Goal: Task Accomplishment & Management: Use online tool/utility

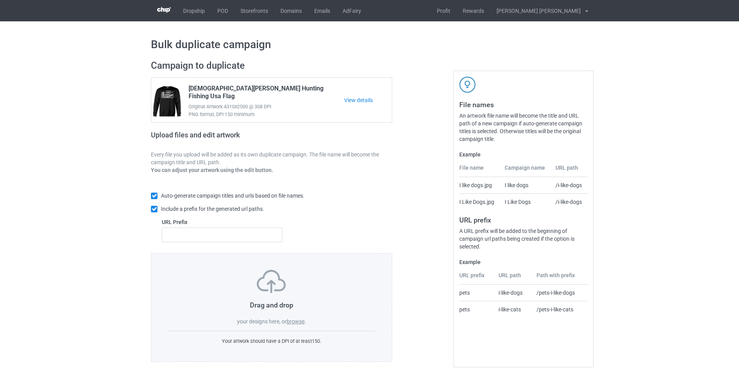
click at [297, 321] on label "browse" at bounding box center [296, 321] width 18 height 6
click at [0, 0] on input "browse" at bounding box center [0, 0] width 0 height 0
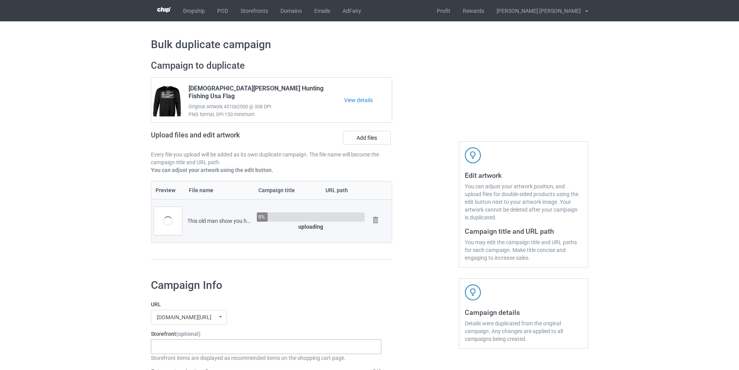
scroll to position [194, 0]
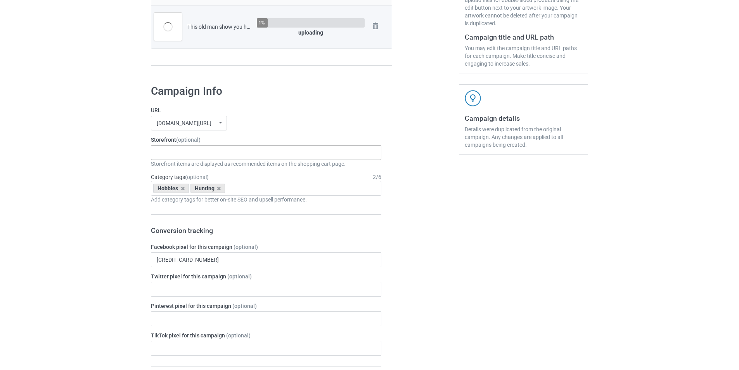
click at [179, 154] on div "Gifts For Hunter 2025 Gifts For Bikers No Hobby [DATE] Hide And Seek World Cham…" at bounding box center [266, 152] width 231 height 15
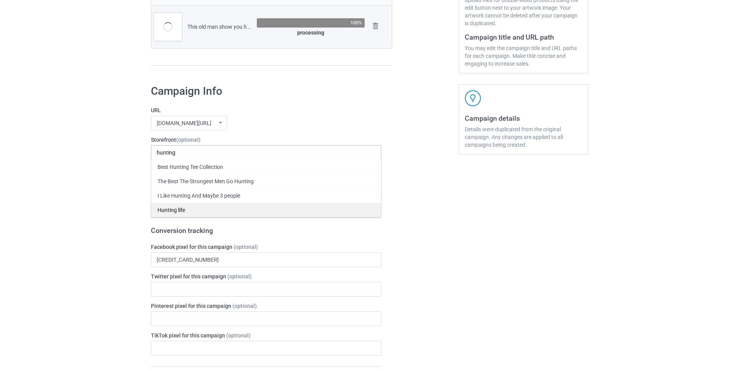
type input "hunting"
click at [176, 207] on div "Hunting life" at bounding box center [266, 210] width 230 height 14
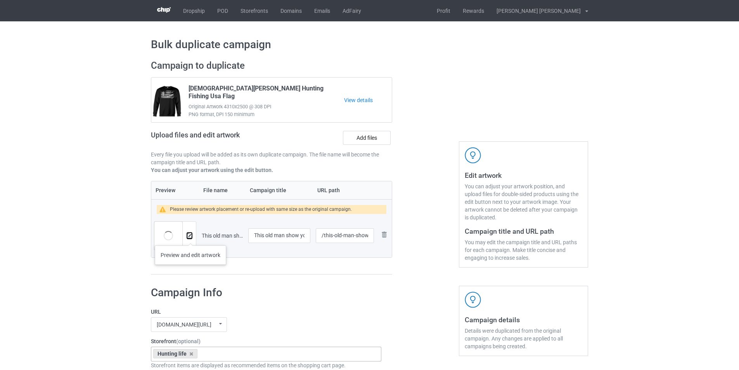
click at [191, 238] on img at bounding box center [189, 235] width 5 height 5
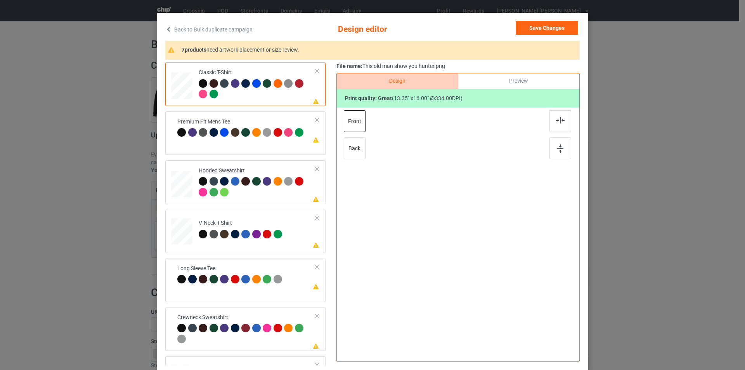
scroll to position [78, 0]
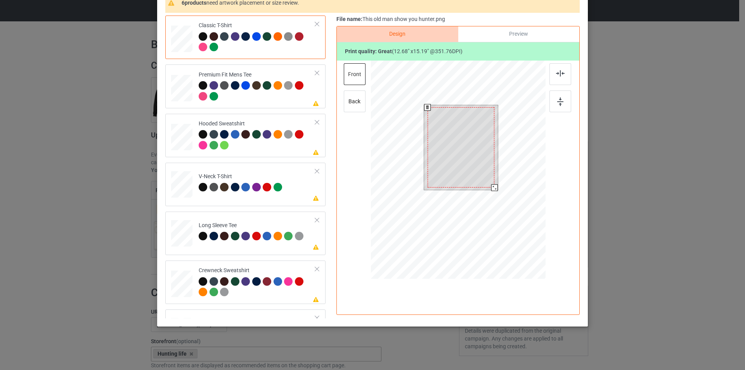
click at [492, 185] on div at bounding box center [494, 187] width 7 height 7
click at [476, 149] on div at bounding box center [461, 147] width 67 height 80
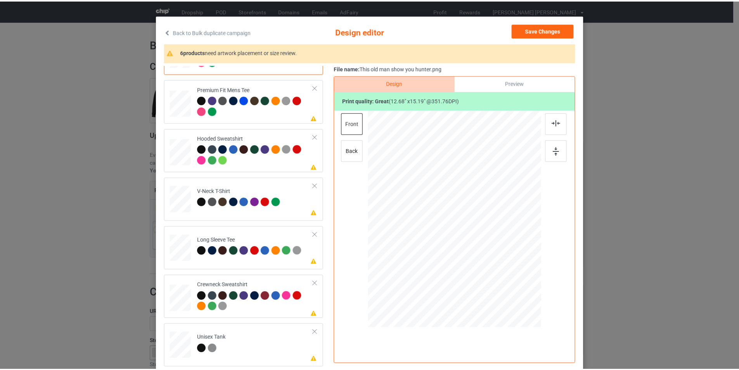
scroll to position [0, 0]
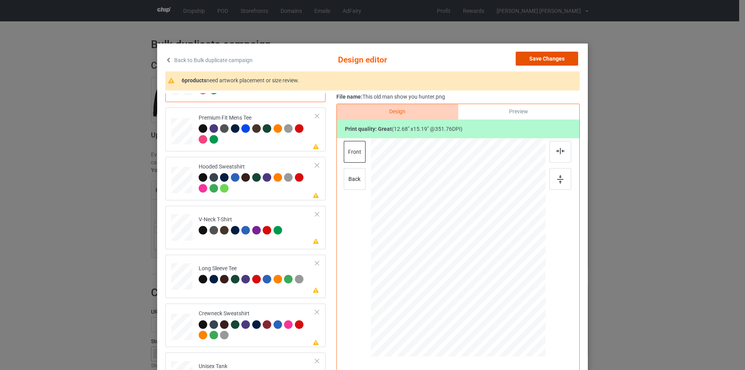
click at [544, 55] on button "Save Changes" at bounding box center [547, 59] width 62 height 14
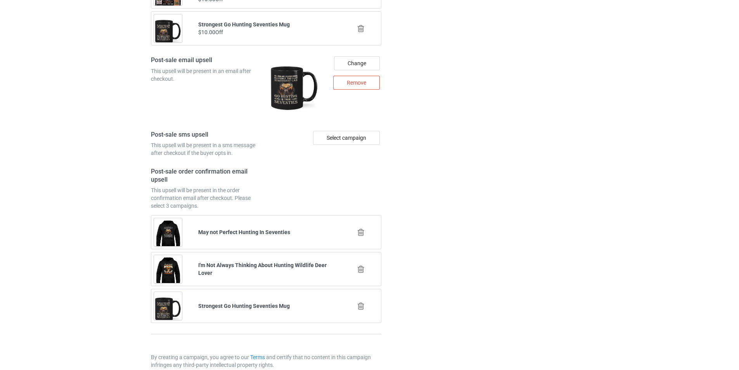
scroll to position [1048, 0]
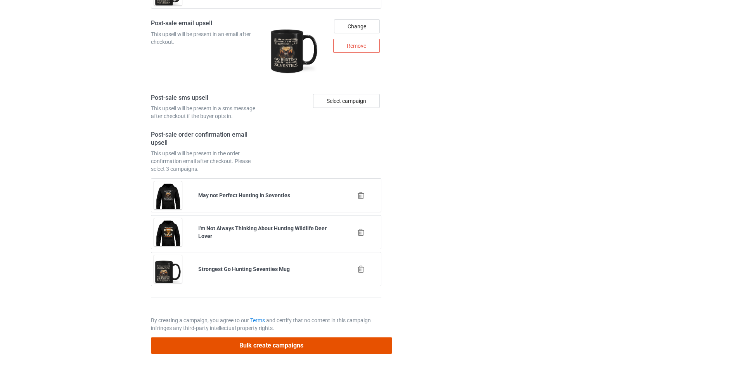
click at [264, 342] on button "Bulk create campaigns" at bounding box center [271, 345] width 241 height 16
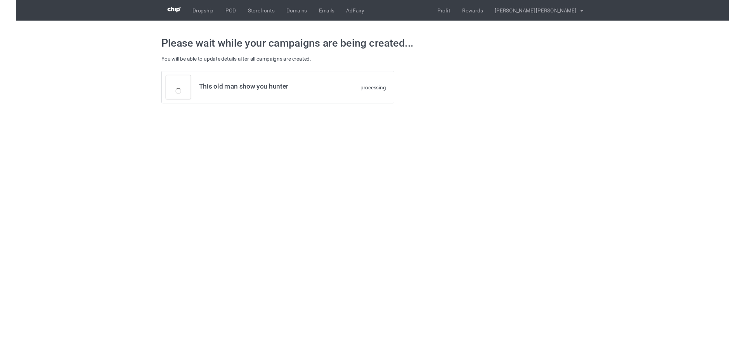
scroll to position [0, 0]
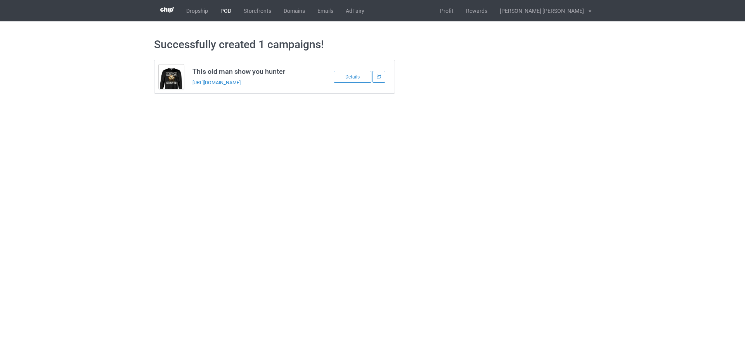
drag, startPoint x: 229, startPoint y: 14, endPoint x: 225, endPoint y: 15, distance: 4.0
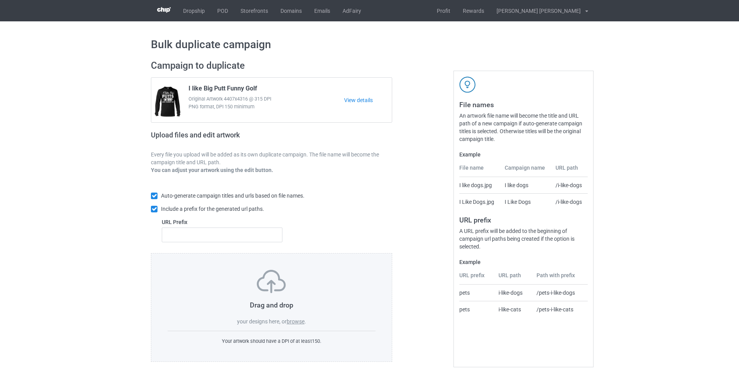
click at [300, 317] on div "Drag and drop your designs here, or browse ." at bounding box center [272, 298] width 208 height 56
click at [300, 322] on label "browse" at bounding box center [296, 321] width 18 height 6
click at [0, 0] on input "browse" at bounding box center [0, 0] width 0 height 0
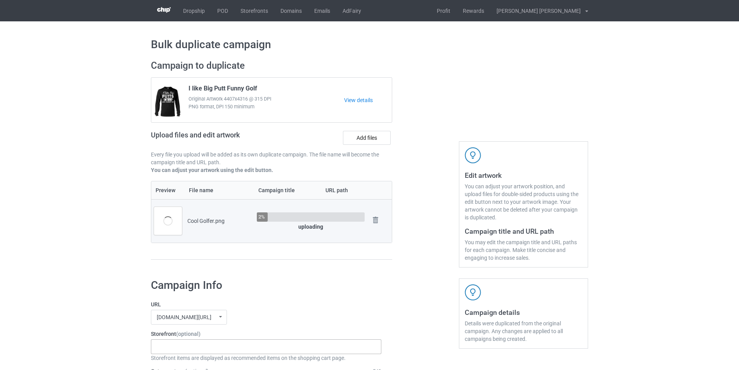
scroll to position [78, 0]
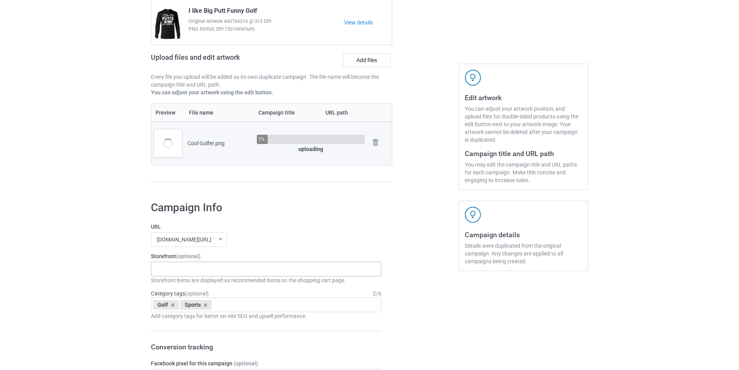
click at [237, 275] on div "Gifts For Hunter 2025 Gifts For Bikers No Hobby [DATE] Hide And Seek World Cham…" at bounding box center [266, 269] width 231 height 15
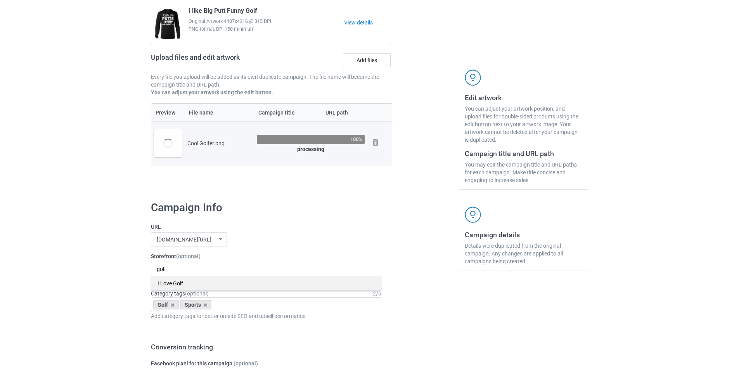
type input "golf"
click at [175, 287] on div "I Love Golf" at bounding box center [266, 283] width 230 height 14
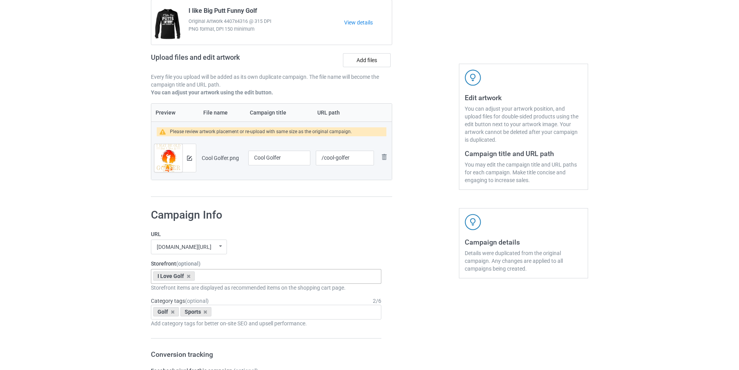
drag, startPoint x: 383, startPoint y: 217, endPoint x: 246, endPoint y: 165, distance: 146.2
click at [187, 158] on img at bounding box center [189, 158] width 5 height 5
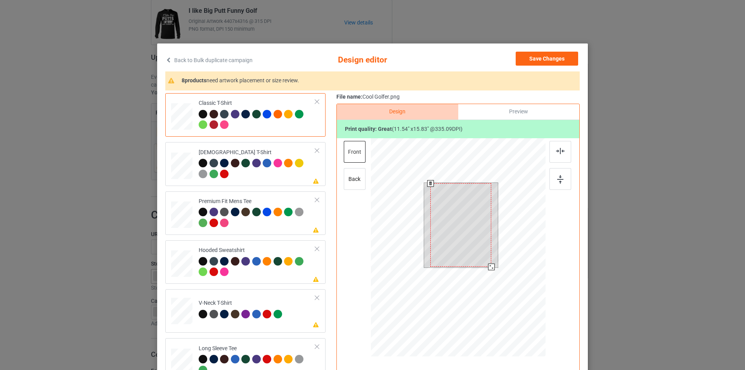
click at [490, 267] on div at bounding box center [491, 267] width 7 height 7
drag, startPoint x: 478, startPoint y: 249, endPoint x: 478, endPoint y: 245, distance: 4.3
click at [478, 245] on div at bounding box center [461, 224] width 61 height 83
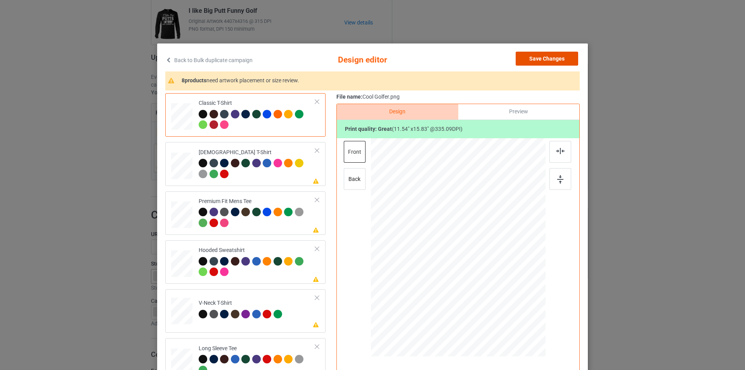
click at [547, 60] on button "Save Changes" at bounding box center [547, 59] width 62 height 14
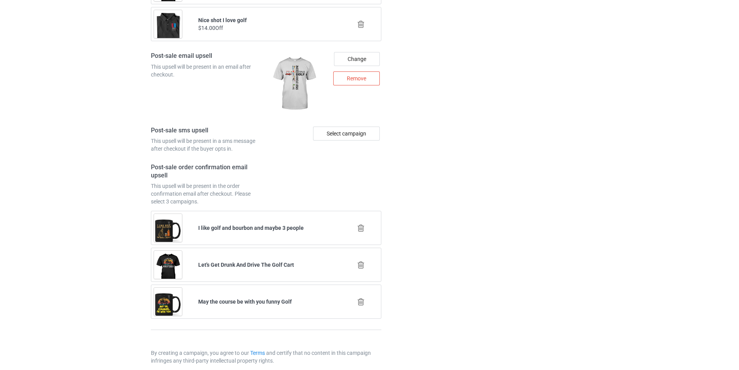
scroll to position [1048, 0]
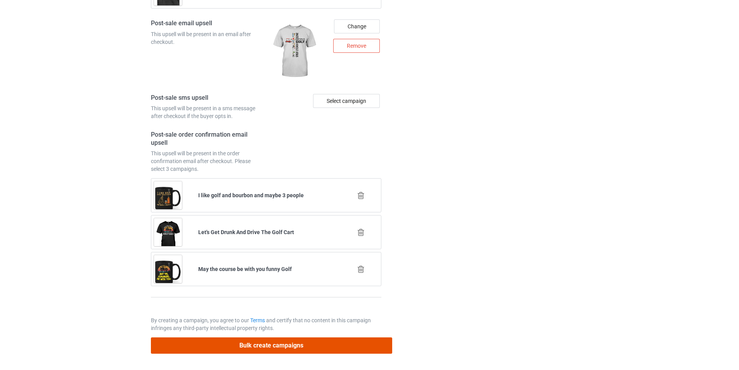
click at [253, 346] on button "Bulk create campaigns" at bounding box center [271, 345] width 241 height 16
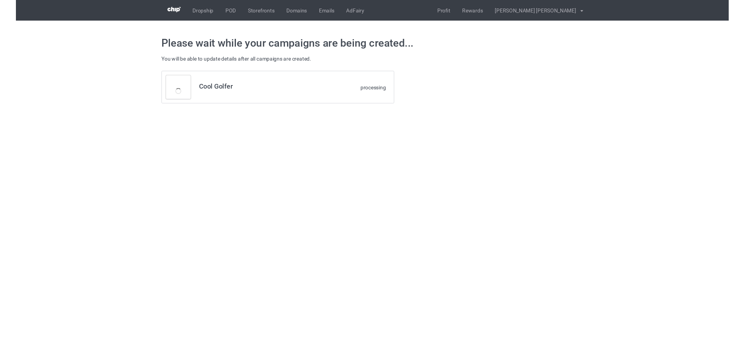
scroll to position [0, 0]
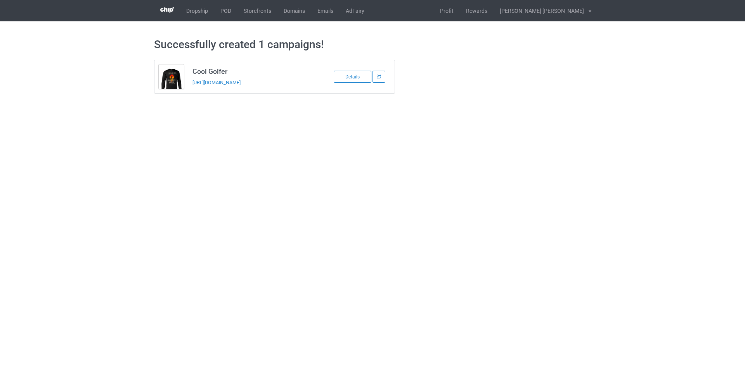
click at [364, 268] on body "Dropship POD Storefronts Domains Emails AdFairy Profit Rewards Dinh Trung Thanh…" at bounding box center [372, 185] width 745 height 370
